Goal: Transaction & Acquisition: Subscribe to service/newsletter

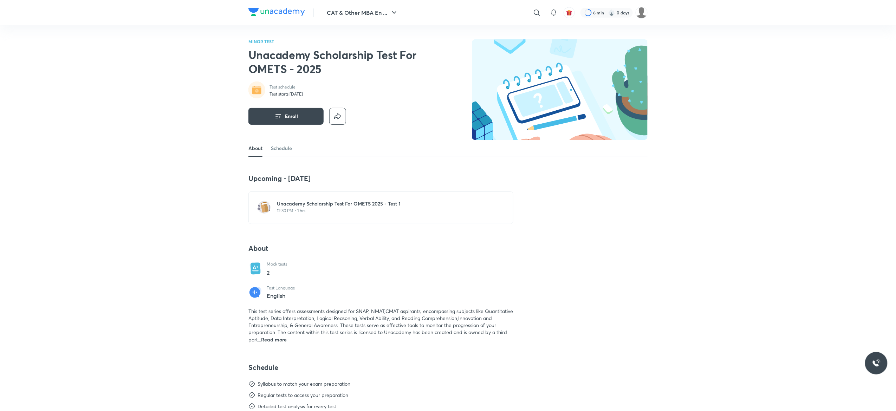
click at [436, 108] on div "MINOR TEST Unacademy Scholarship Test For OMETS - 2025 Test schedule Test start…" at bounding box center [447, 89] width 399 height 101
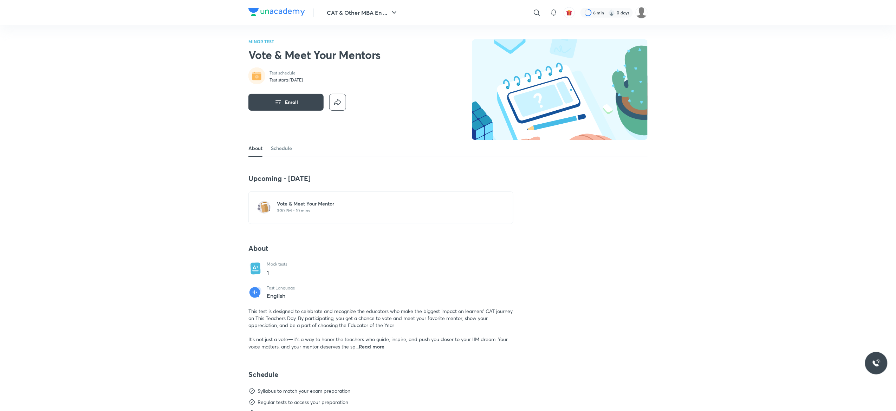
click at [333, 209] on p "3:30 PM • 10 mins" at bounding box center [385, 211] width 217 height 6
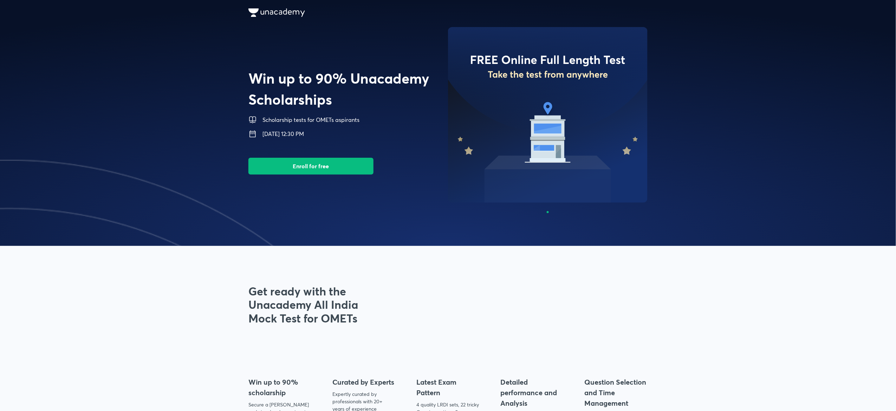
click at [275, 88] on span at bounding box center [448, 123] width 896 height 246
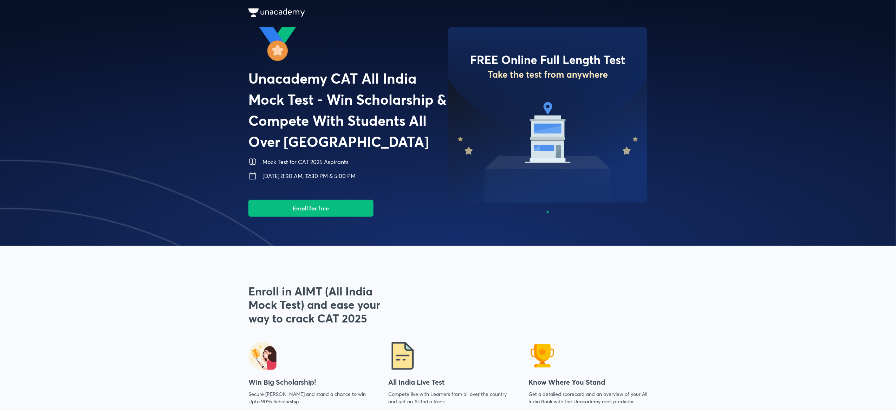
click at [435, 162] on img at bounding box center [9, 283] width 896 height 246
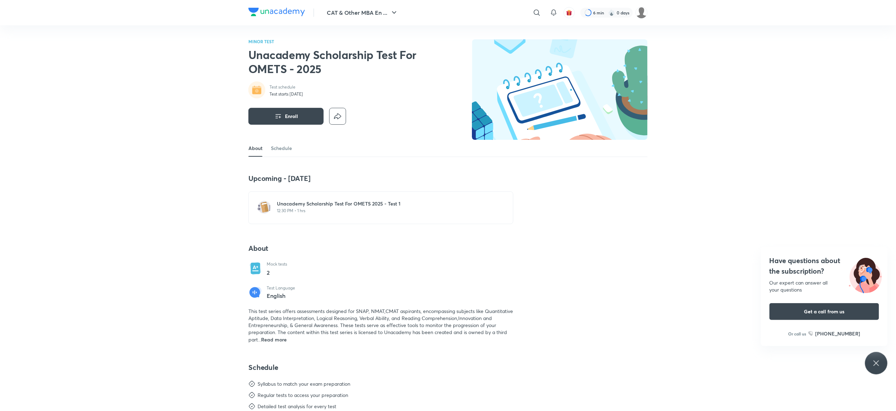
click at [533, 192] on div "Upcoming - 7 Sep Unacademy Scholarship Test For OMETS 2025 - Test 1 12:30 PM • …" at bounding box center [447, 316] width 399 height 284
click at [328, 208] on p "12:30 PM • 1 hrs" at bounding box center [385, 211] width 217 height 6
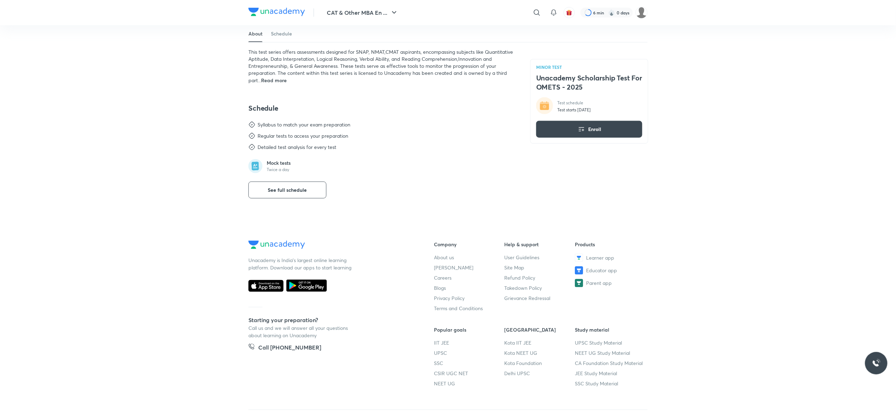
scroll to position [89, 0]
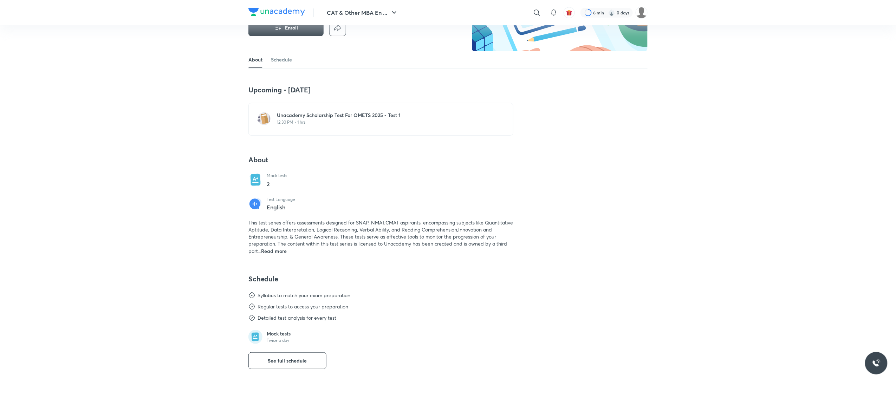
click at [312, 119] on div "Unacademy Scholarship Test For OMETS 2025 - Test 1 12:30 PM • 1 hrs" at bounding box center [385, 118] width 217 height 13
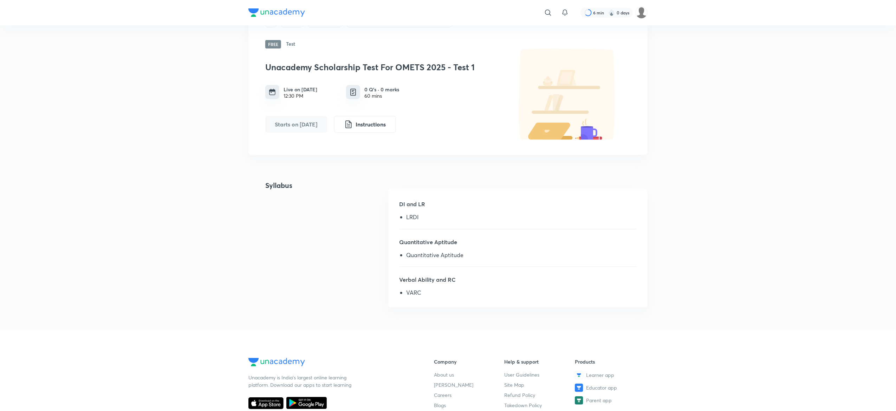
scroll to position [38, 0]
click at [267, 153] on div "Plus Test series Unacademy Scholarship Test For OMETS - 2025 Free Test Unacadem…" at bounding box center [447, 77] width 399 height 153
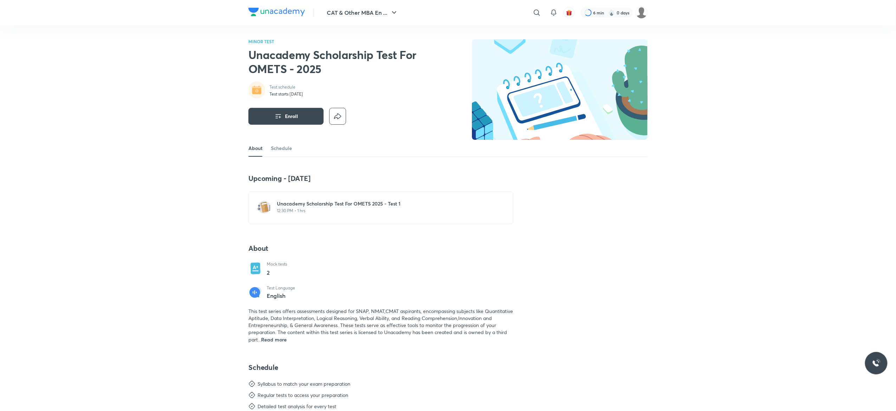
scroll to position [22, 0]
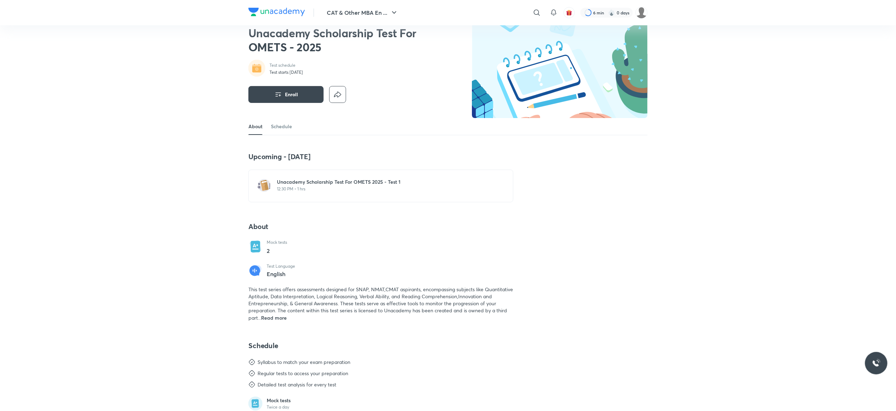
click at [338, 173] on div "Unacademy Scholarship Test For OMETS 2025 - Test 1 12:30 PM • 1 hrs" at bounding box center [380, 186] width 265 height 33
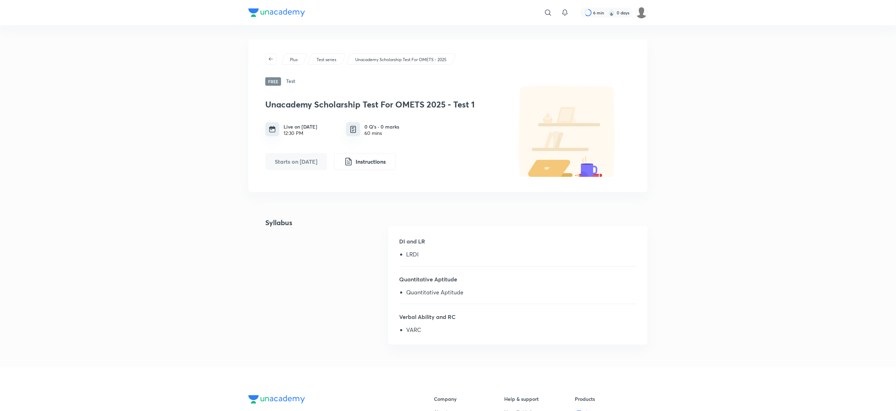
click at [341, 80] on div "Plus Test series Unacademy Scholarship Test For OMETS - 2025 Free Test Unacadem…" at bounding box center [447, 115] width 399 height 153
click at [270, 63] on button "button" at bounding box center [270, 58] width 11 height 11
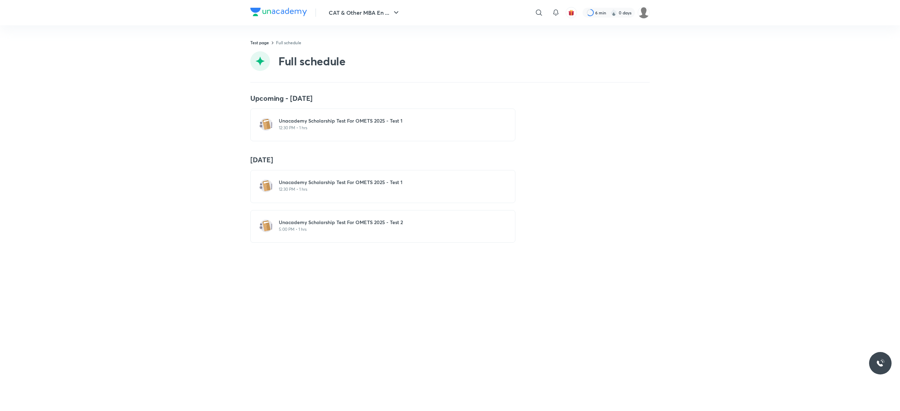
click at [311, 243] on div "Unacademy Scholarship Test For OMETS 2025 - Test 2 5:00 PM • 1 hrs" at bounding box center [382, 226] width 265 height 33
click at [286, 232] on p "5:00 PM • 1 hrs" at bounding box center [387, 230] width 217 height 6
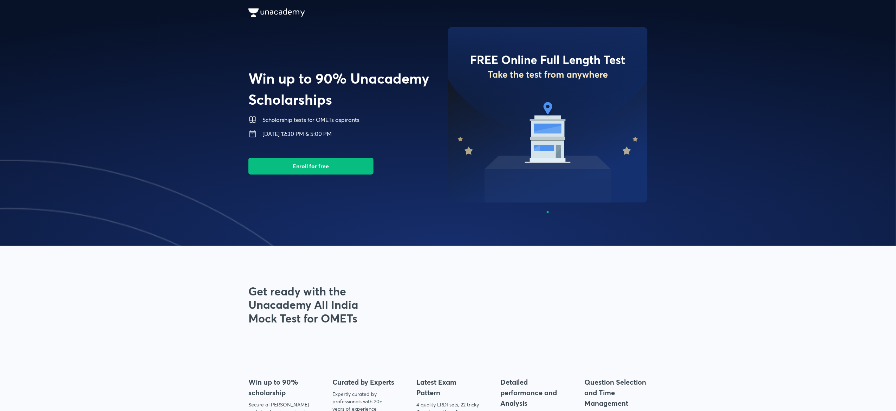
click at [416, 221] on img at bounding box center [9, 283] width 896 height 246
click at [403, 56] on img at bounding box center [348, 44] width 200 height 35
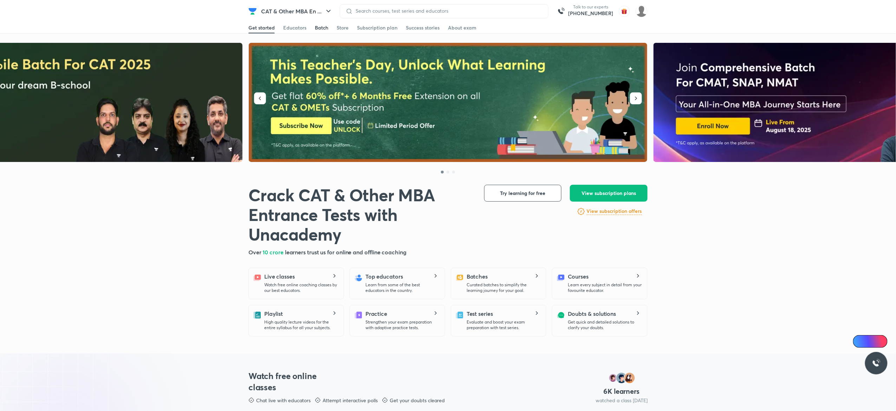
click at [322, 28] on div "Batch" at bounding box center [321, 27] width 13 height 7
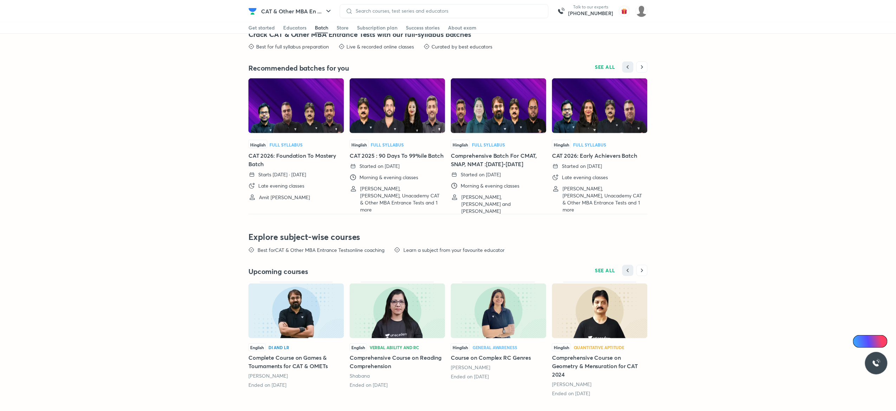
scroll to position [1495, 0]
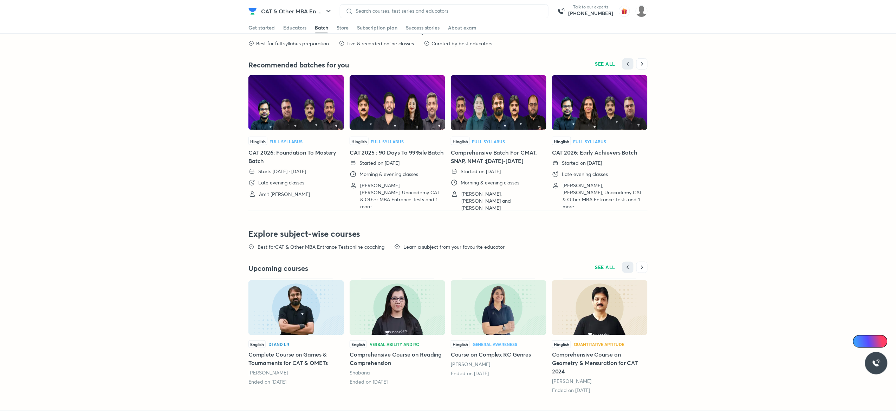
click at [273, 109] on img at bounding box center [296, 102] width 96 height 55
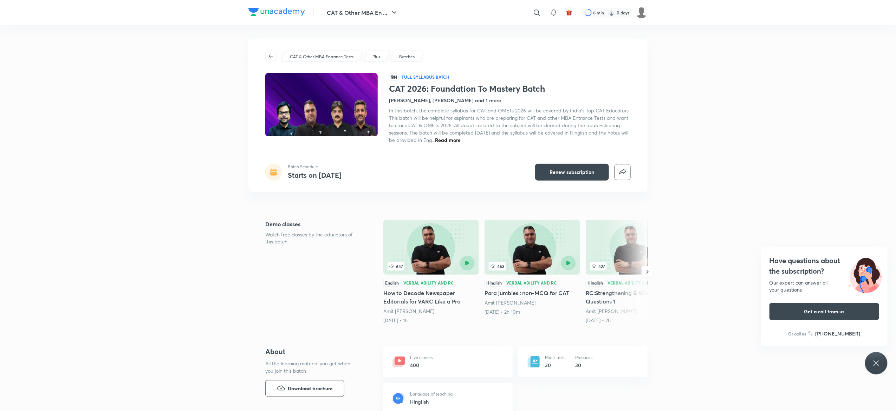
drag, startPoint x: 182, startPoint y: 78, endPoint x: 301, endPoint y: 5, distance: 139.8
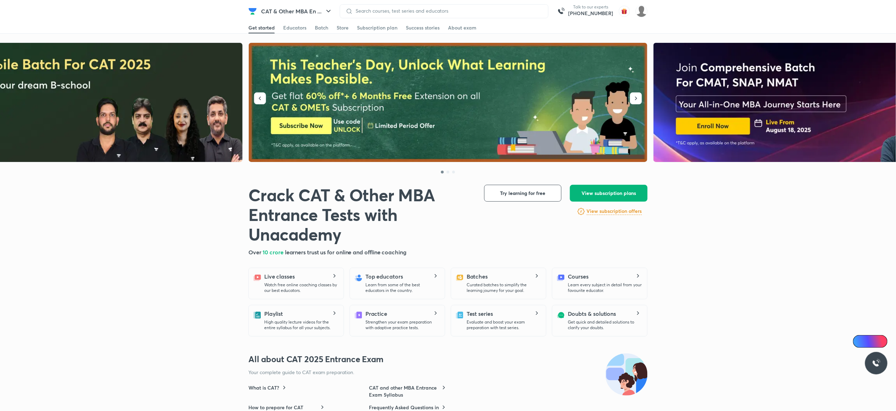
click at [604, 198] on button "View subscription plans" at bounding box center [609, 193] width 78 height 17
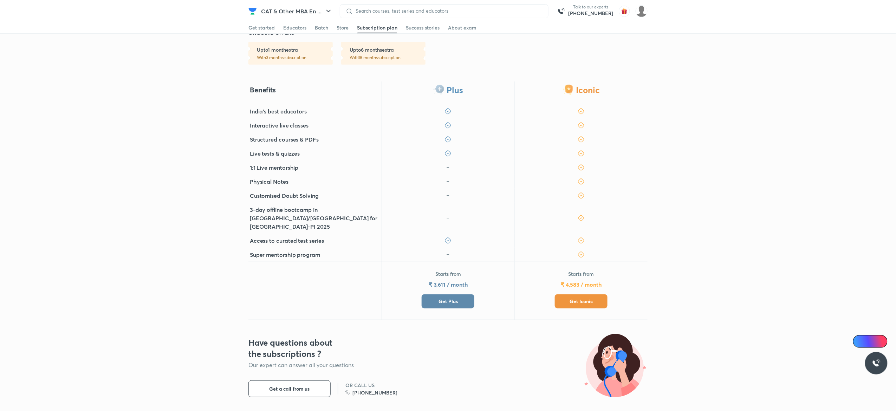
scroll to position [163, 0]
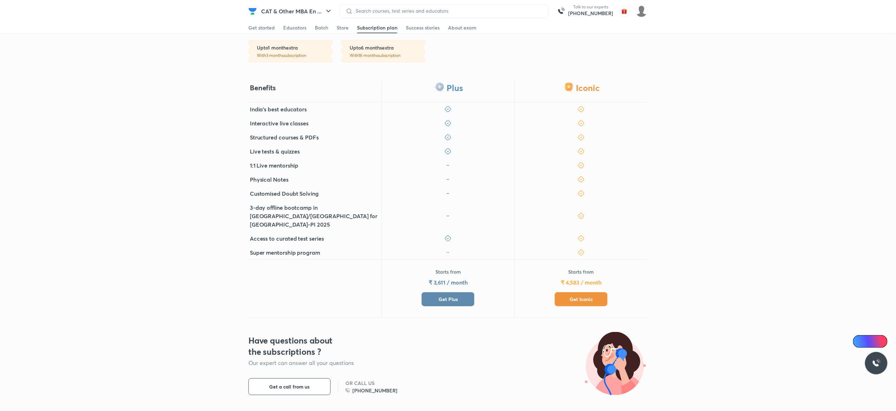
click at [447, 269] on div "Starts from ₹ 3,611 / month Get Plus" at bounding box center [448, 288] width 53 height 38
click at [445, 296] on span "Get Plus" at bounding box center [448, 299] width 19 height 7
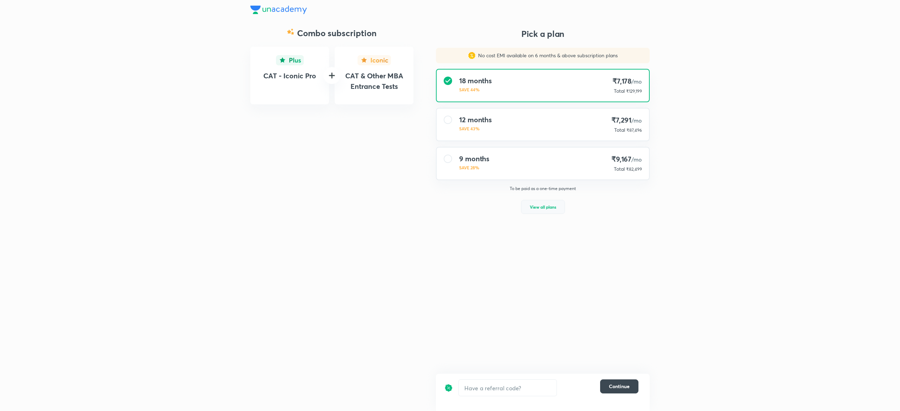
click at [529, 205] on button "View all plans" at bounding box center [543, 207] width 44 height 14
